Goal: Transaction & Acquisition: Purchase product/service

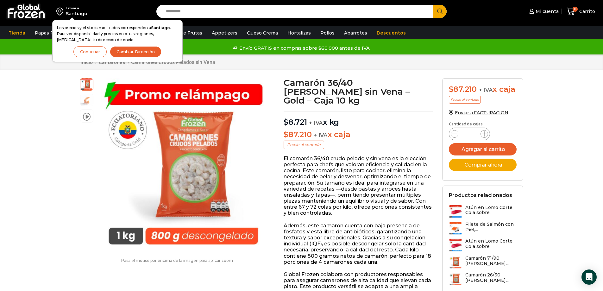
click at [485, 134] on icon at bounding box center [484, 133] width 5 height 5
type input "*"
click at [499, 153] on button "Agregar al carrito" at bounding box center [483, 149] width 68 height 12
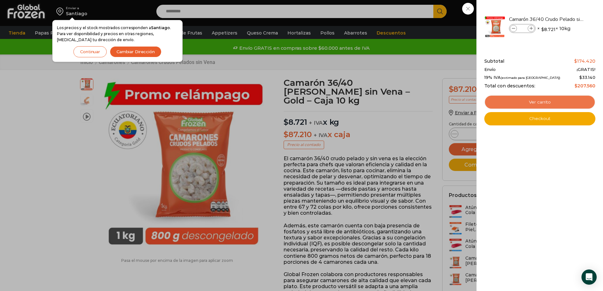
click at [530, 103] on link "Ver carrito" at bounding box center [539, 102] width 111 height 15
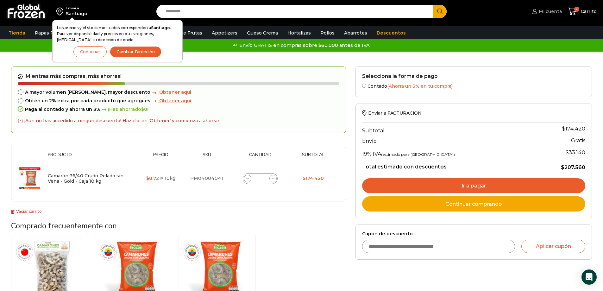
click at [544, 12] on span "Mi cuenta" at bounding box center [549, 11] width 25 height 6
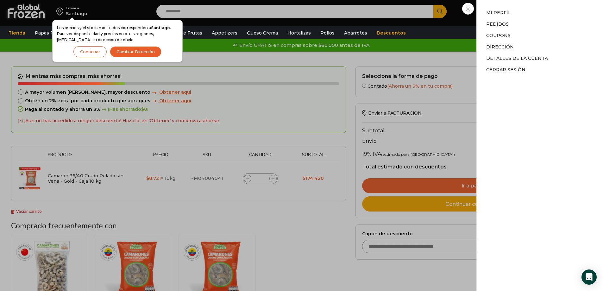
click at [530, 18] on div "Mi cuenta Mi cuenta Mi perfil Pedidos Descargas Coupons Dirección Detalles de l…" at bounding box center [545, 11] width 31 height 13
